Goal: Complete application form: Complete application form

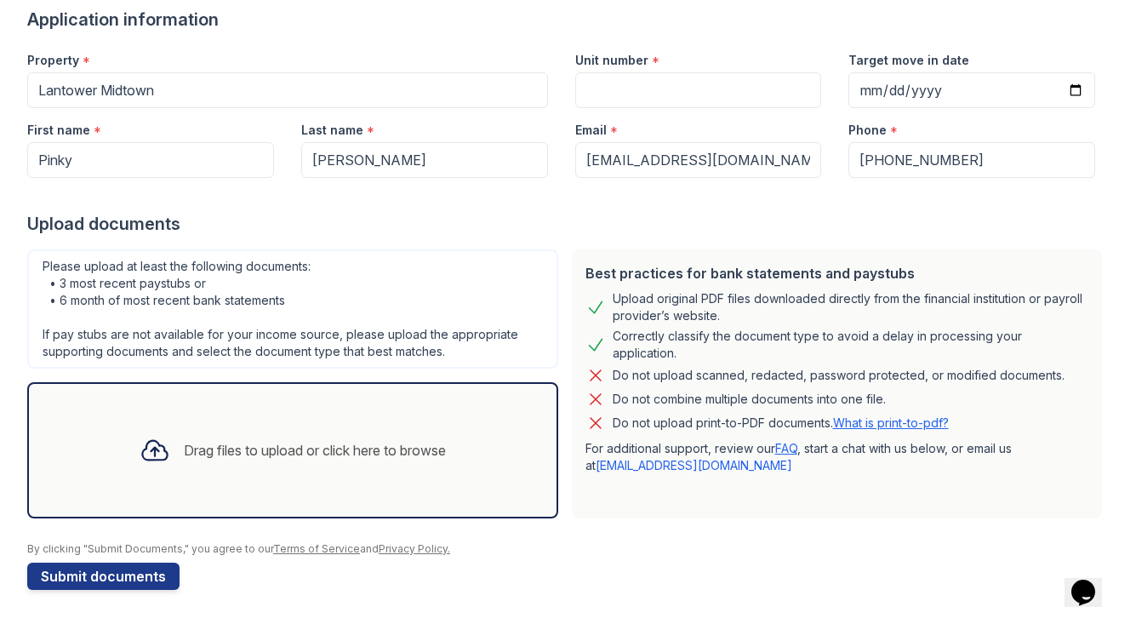
scroll to position [135, 0]
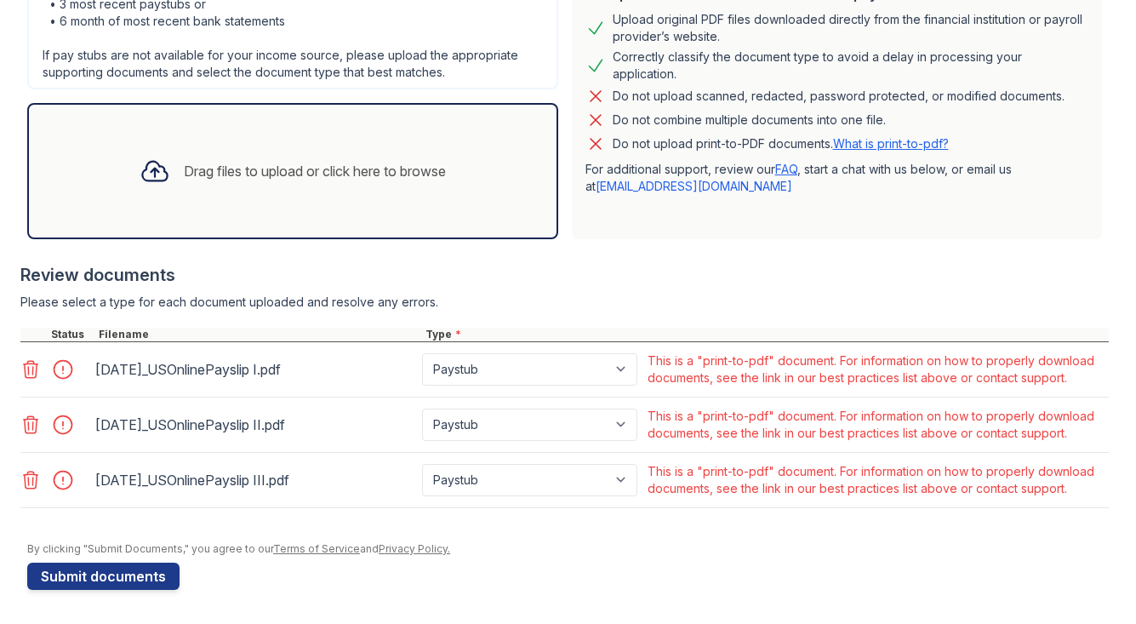
click at [638, 110] on div "Do not combine multiple documents into one file." at bounding box center [749, 120] width 273 height 20
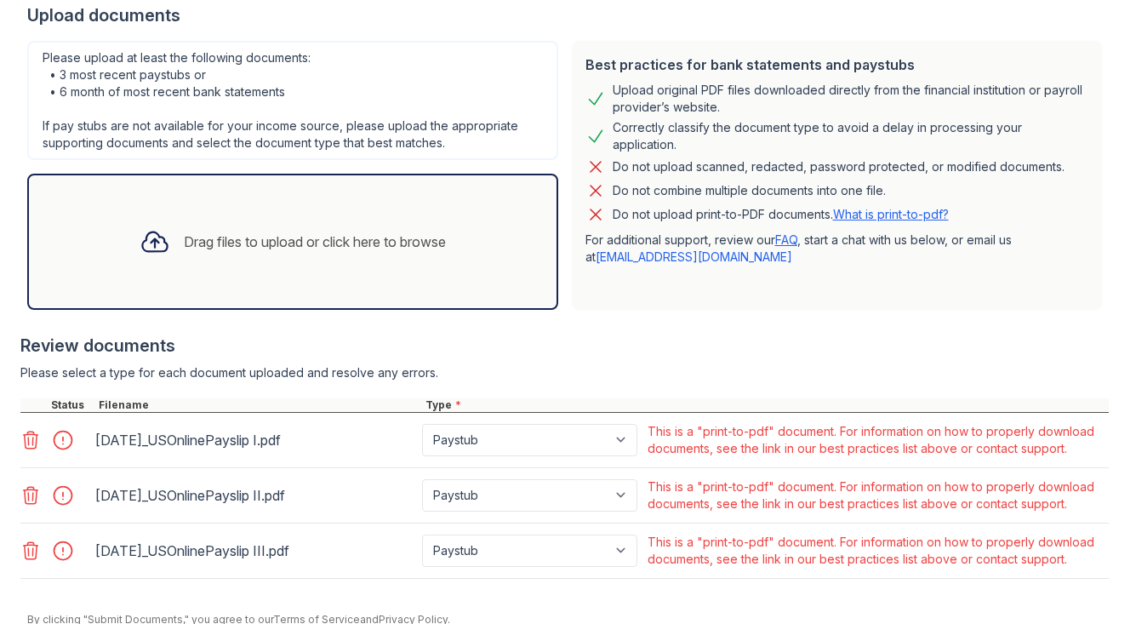
scroll to position [389, 0]
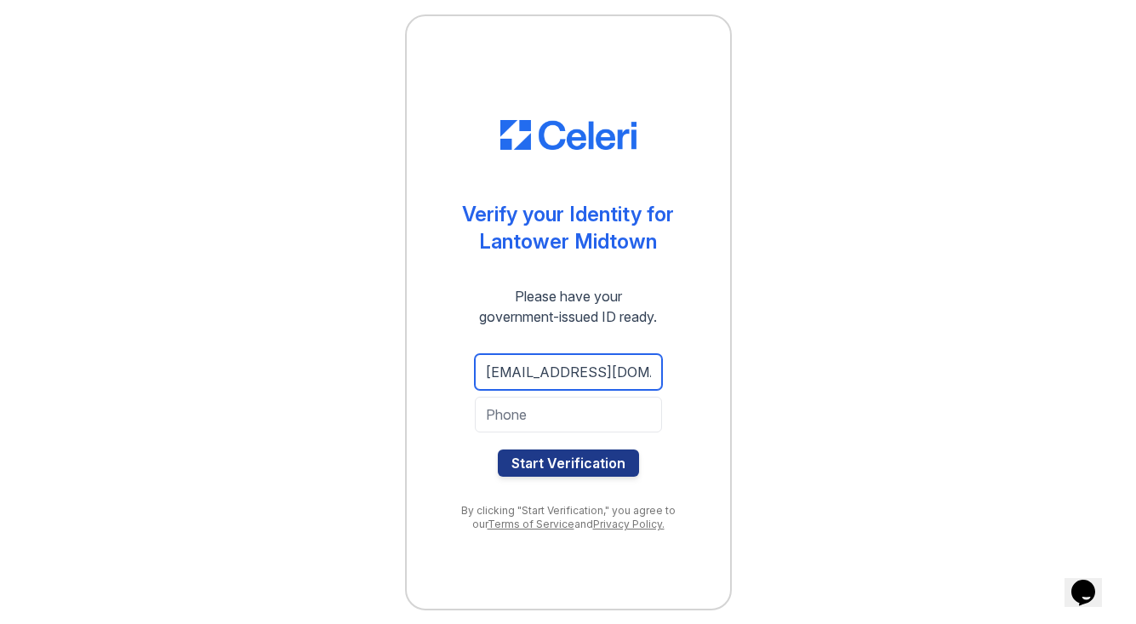
type input "[EMAIL_ADDRESS][DOMAIN_NAME]"
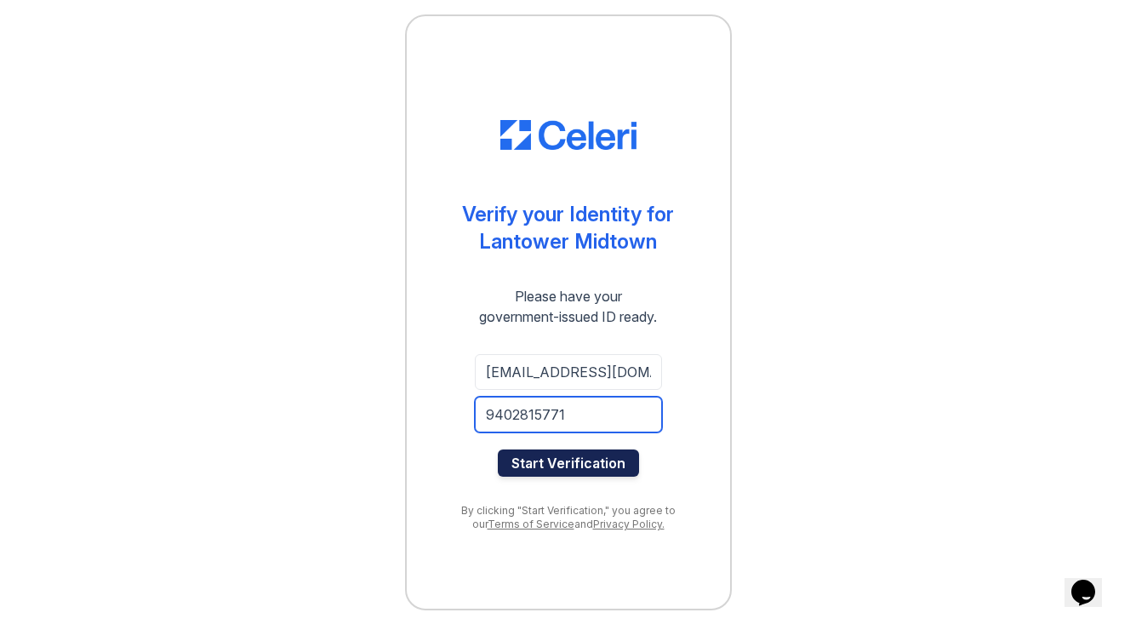
type input "9402815771"
click at [526, 471] on button "Start Verification" at bounding box center [568, 462] width 141 height 27
